Goal: Task Accomplishment & Management: Use online tool/utility

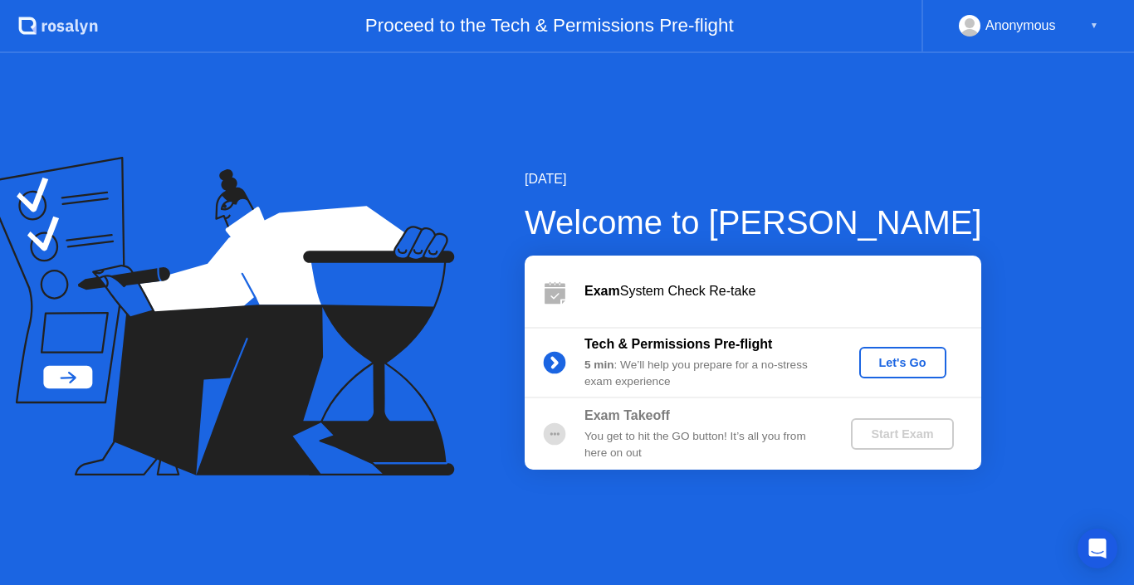
click at [913, 359] on div "Let's Go" at bounding box center [903, 362] width 74 height 13
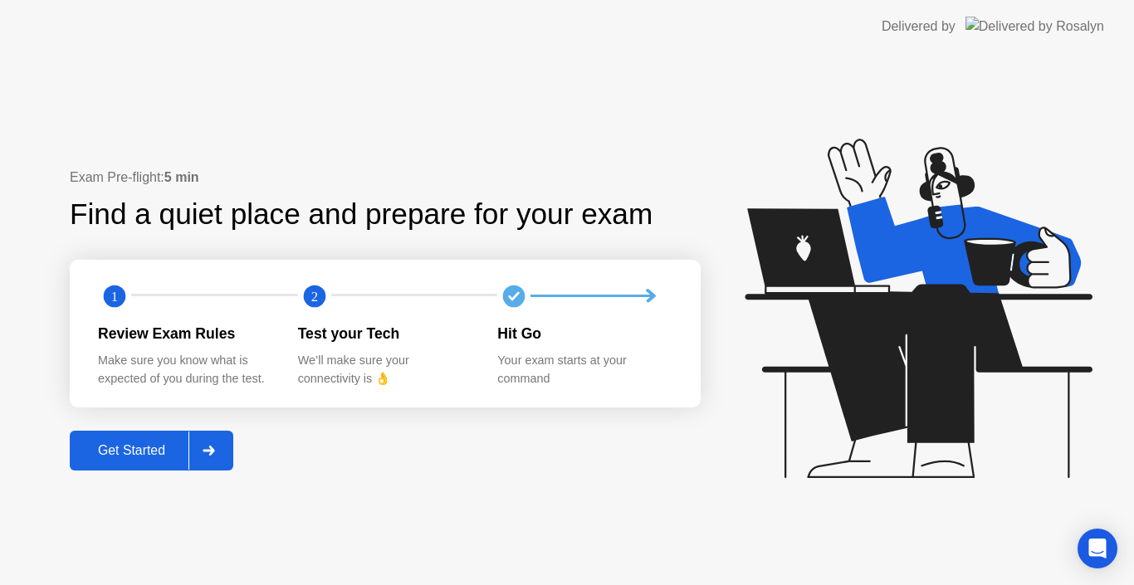
click at [152, 447] on div "Get Started" at bounding box center [132, 450] width 114 height 15
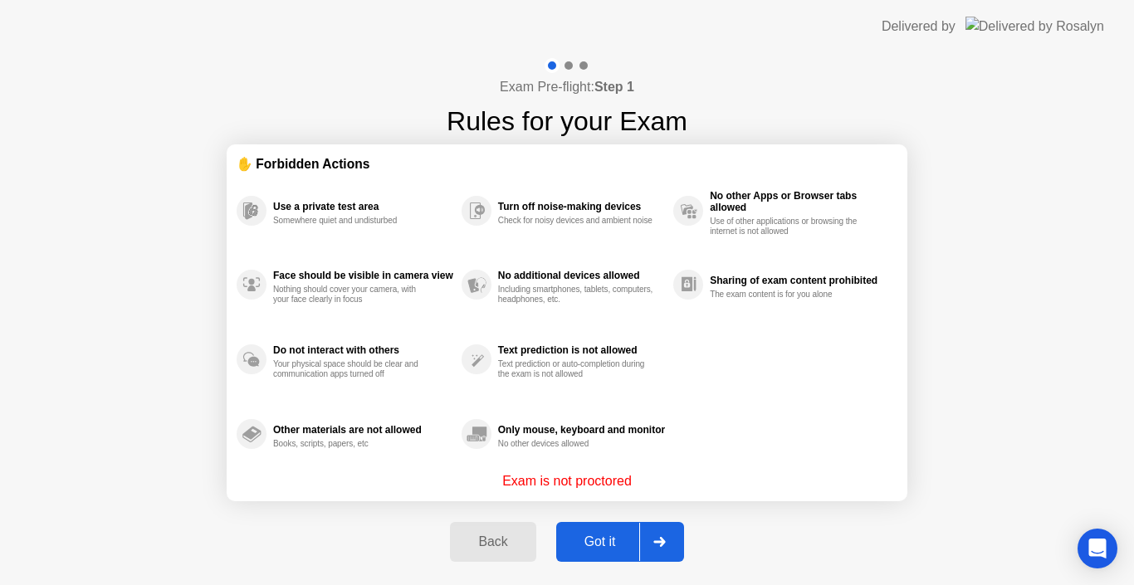
click at [583, 539] on div "Got it" at bounding box center [600, 541] width 78 height 15
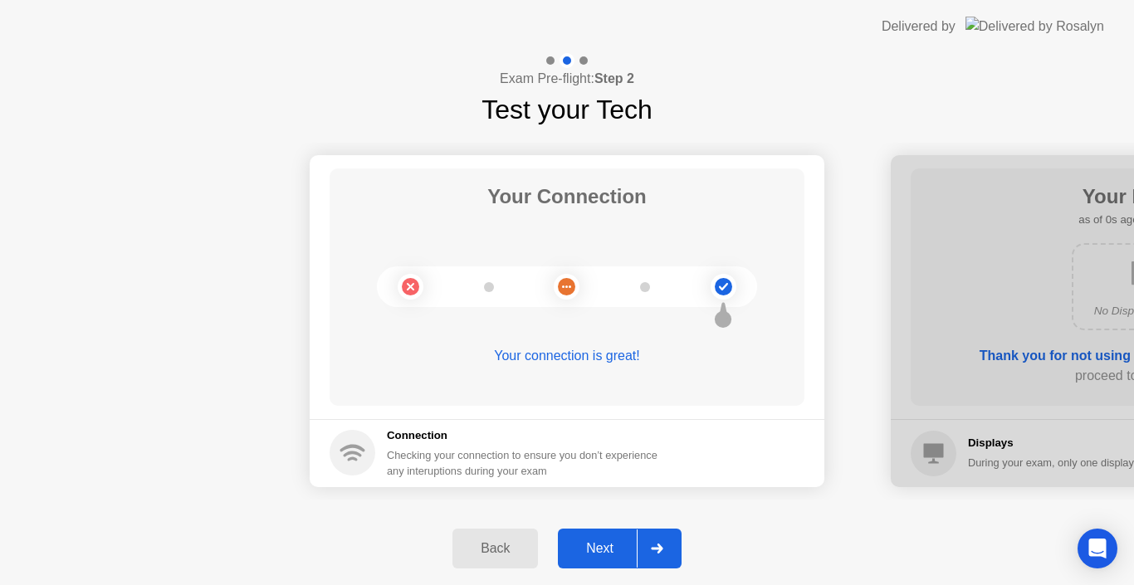
click at [603, 533] on button "Next" at bounding box center [620, 549] width 124 height 40
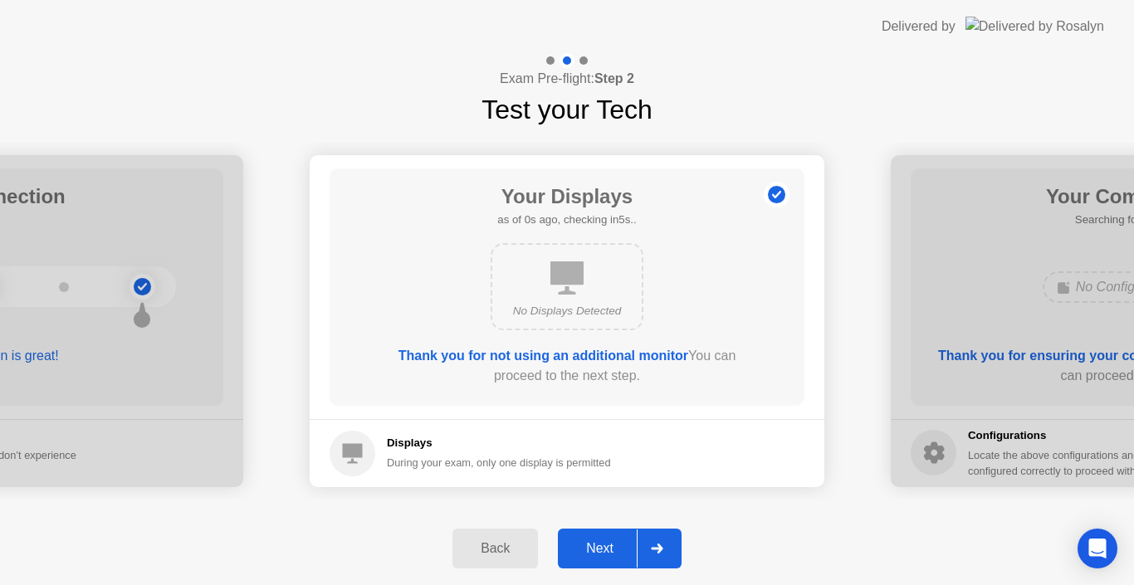
click at [605, 541] on div "Next" at bounding box center [600, 548] width 74 height 15
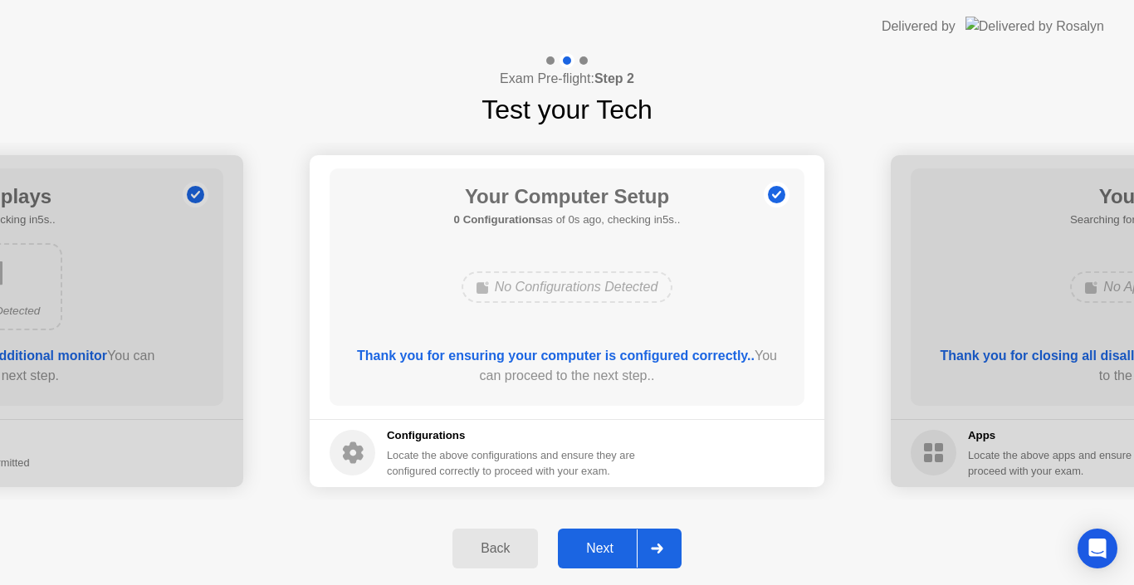
click at [605, 541] on div "Next" at bounding box center [600, 548] width 74 height 15
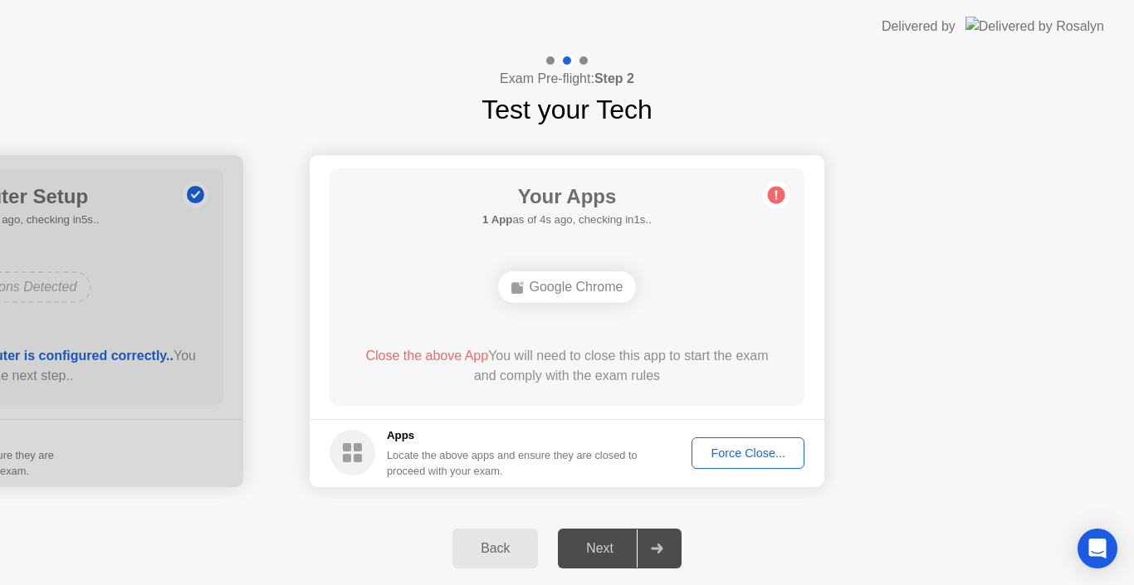
click at [759, 448] on div "Force Close..." at bounding box center [747, 453] width 101 height 13
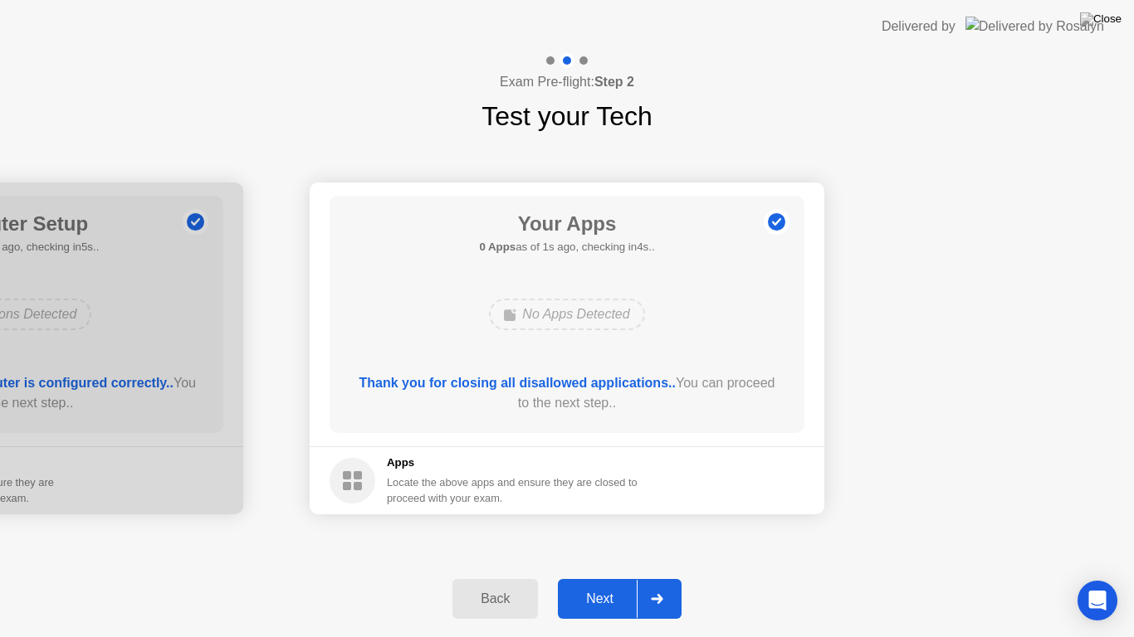
click at [617, 584] on div "Next" at bounding box center [600, 599] width 74 height 15
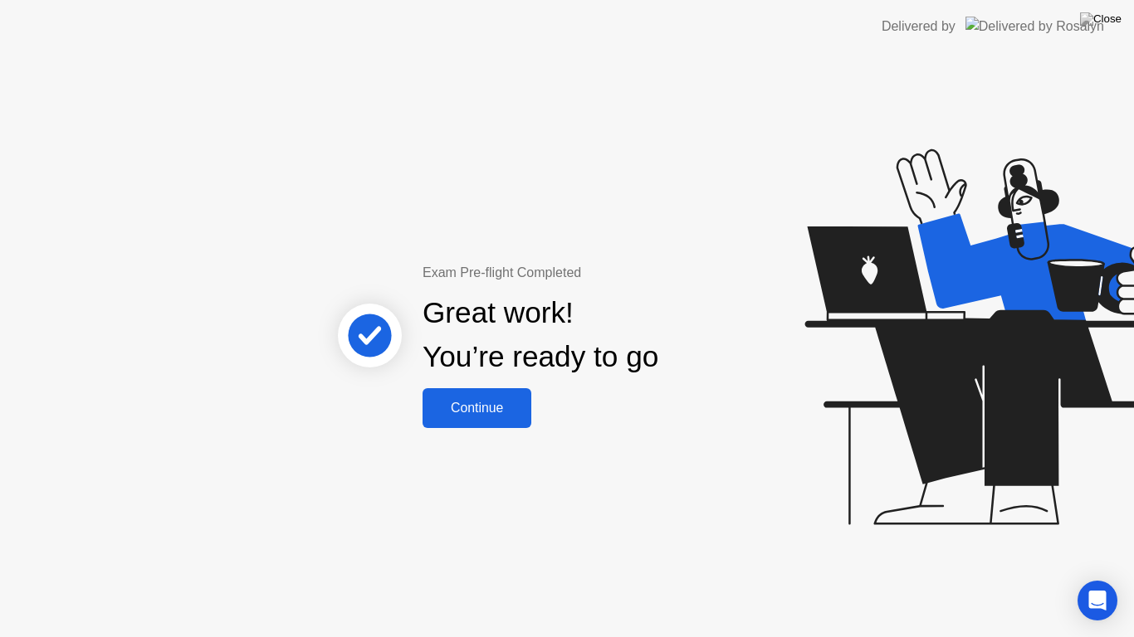
click at [466, 386] on div "Great work! You’re ready to go" at bounding box center [541, 335] width 448 height 105
click at [470, 415] on div "Continue" at bounding box center [476, 408] width 99 height 15
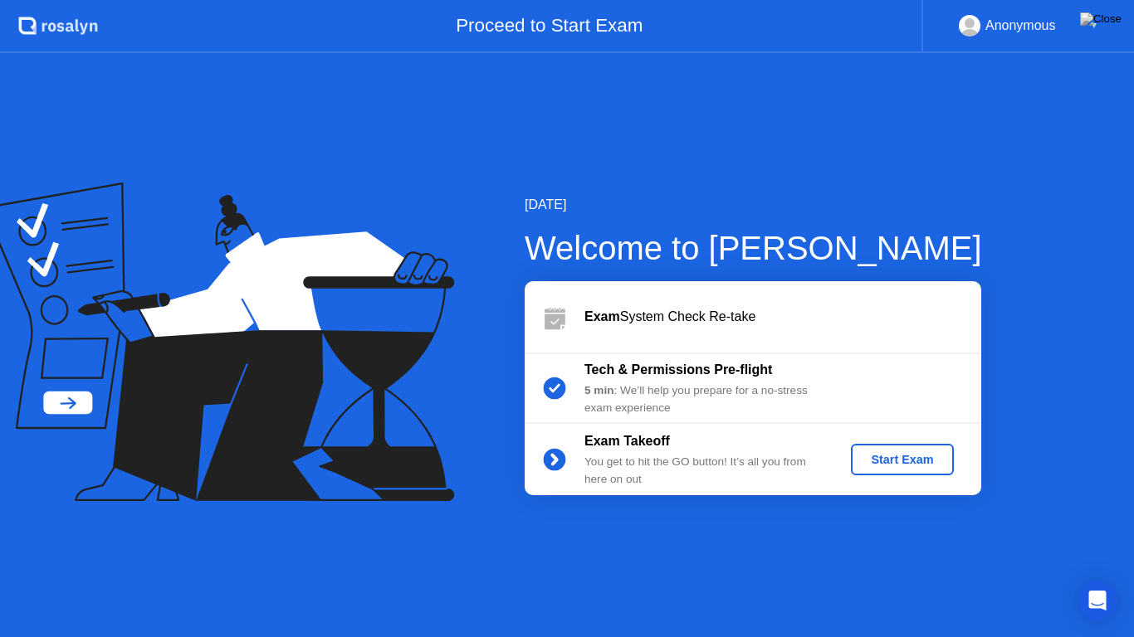
click at [888, 465] on div "Start Exam" at bounding box center [901, 459] width 89 height 13
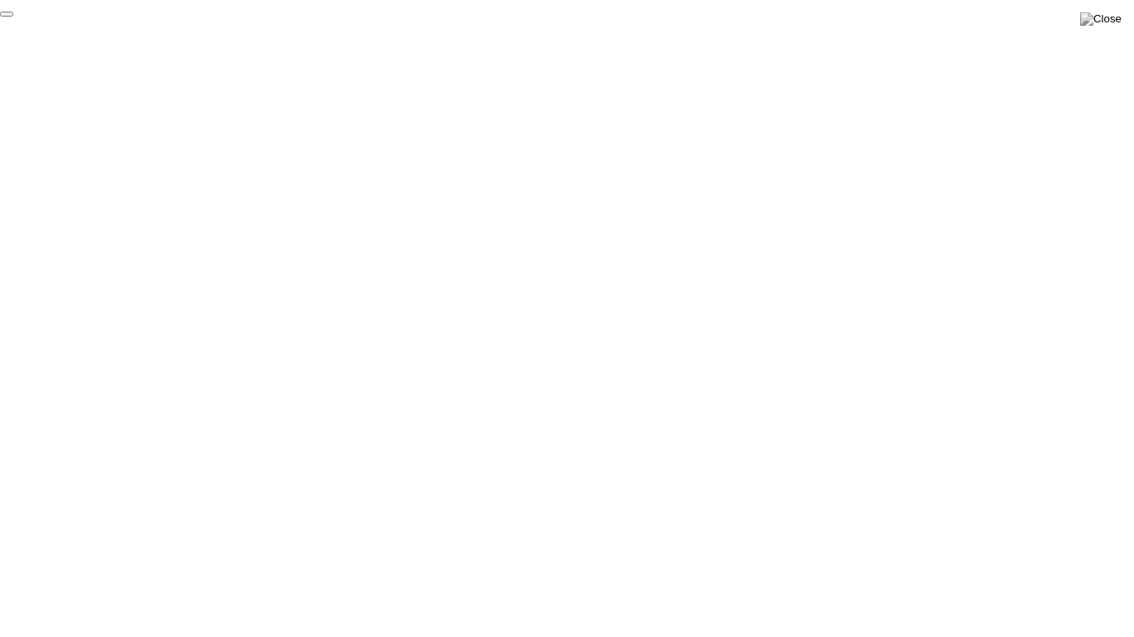
click div "End Proctoring Session"
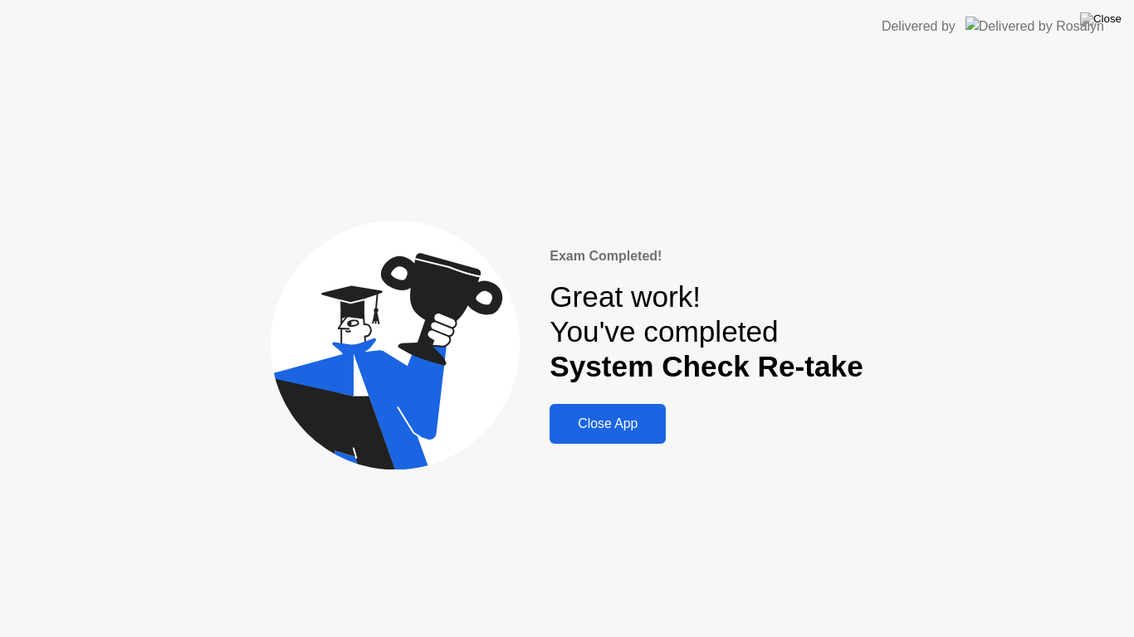
click at [637, 431] on div "Close App" at bounding box center [607, 424] width 106 height 15
